Goal: Check status: Check status

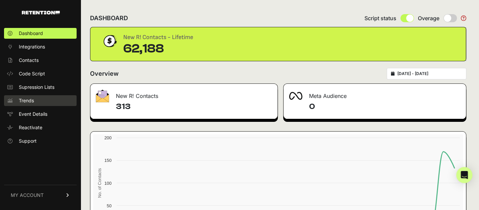
click at [31, 100] on span "Trends" at bounding box center [26, 100] width 15 height 7
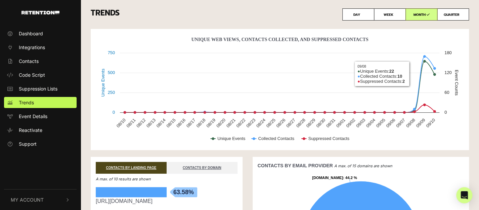
click at [357, 18] on label "DAY" at bounding box center [358, 14] width 32 height 12
radio input "true"
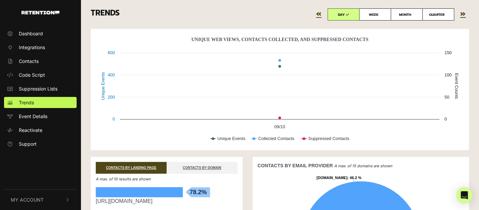
click at [321, 14] on link "«" at bounding box center [318, 14] width 5 height 12
click at [463, 13] on link "»" at bounding box center [462, 14] width 5 height 12
